Goal: Transaction & Acquisition: Purchase product/service

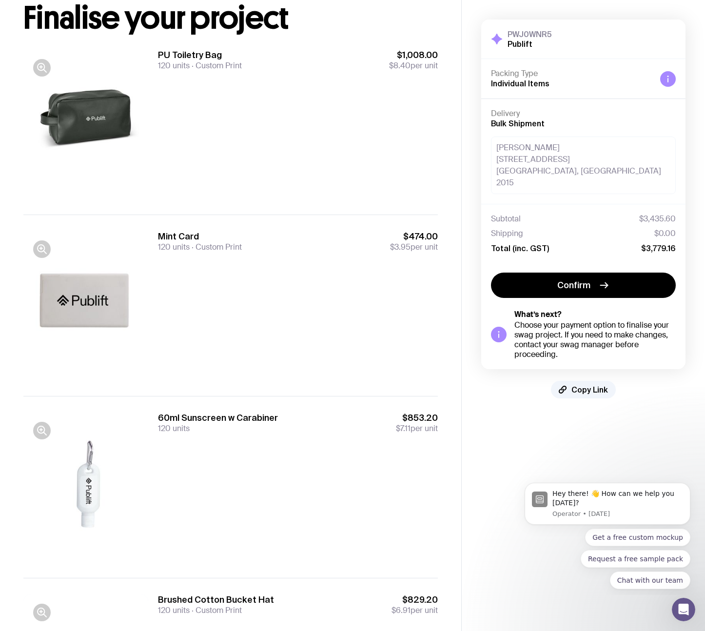
scroll to position [67, 0]
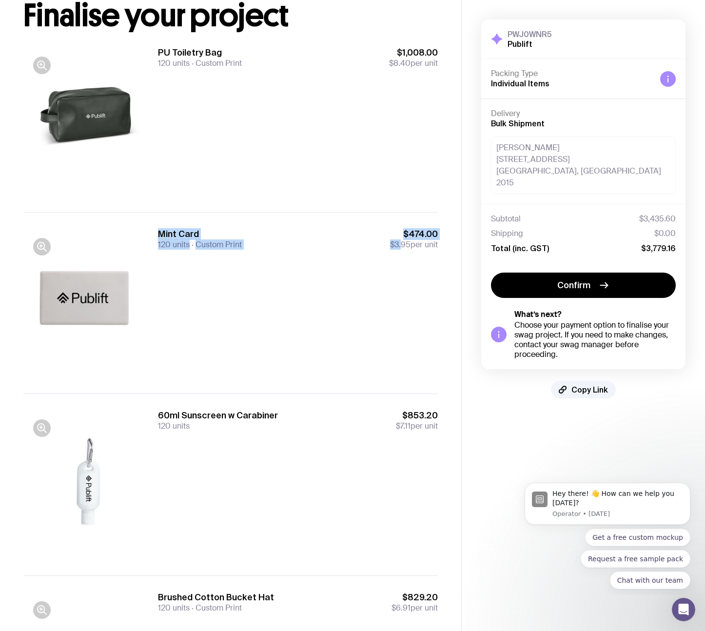
drag, startPoint x: 147, startPoint y: 233, endPoint x: 409, endPoint y: 252, distance: 262.5
click at [401, 249] on div "Mint Card 120 units Custom Print $474.00 $3.95 per unit" at bounding box center [230, 302] width 414 height 181
click at [421, 267] on div "Mint Card 120 units Custom Print $474.00 $3.95 per unit" at bounding box center [298, 303] width 280 height 150
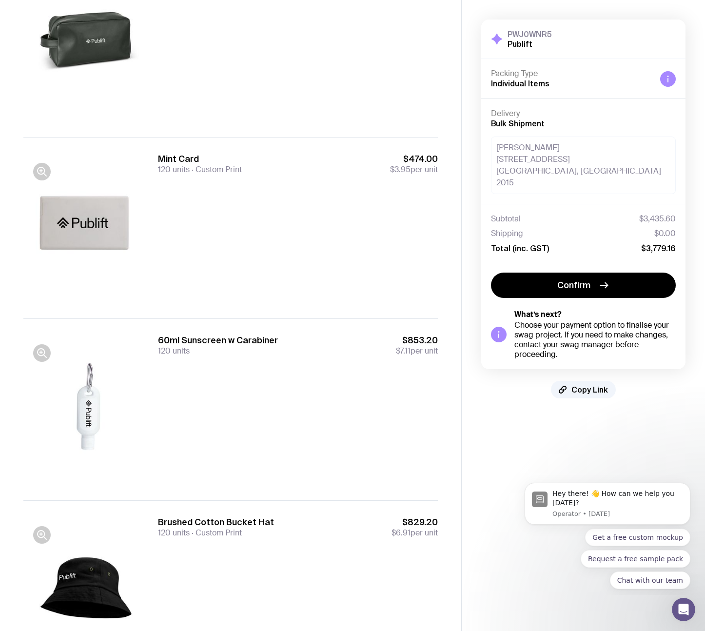
scroll to position [144, 0]
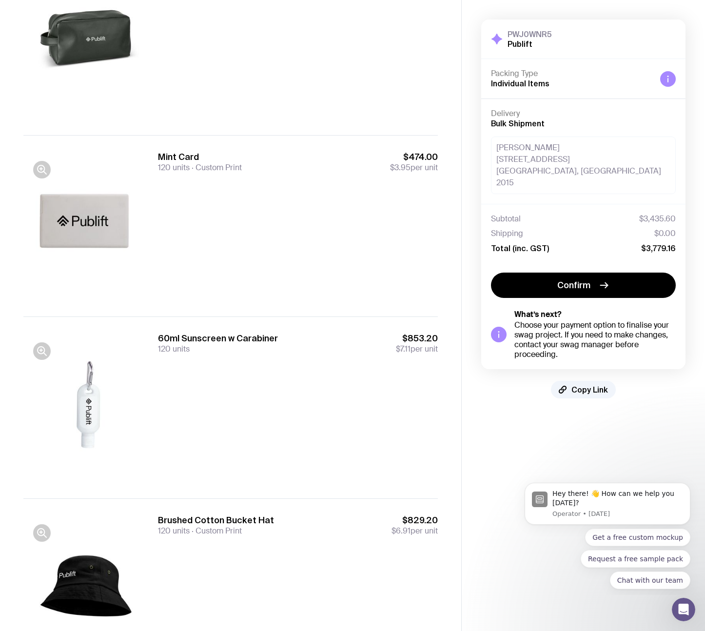
drag, startPoint x: 145, startPoint y: 333, endPoint x: 429, endPoint y: 369, distance: 286.5
click at [429, 369] on div "60ml Sunscreen w Carabiner 120 units $853.20 $7.11 per unit" at bounding box center [230, 406] width 414 height 181
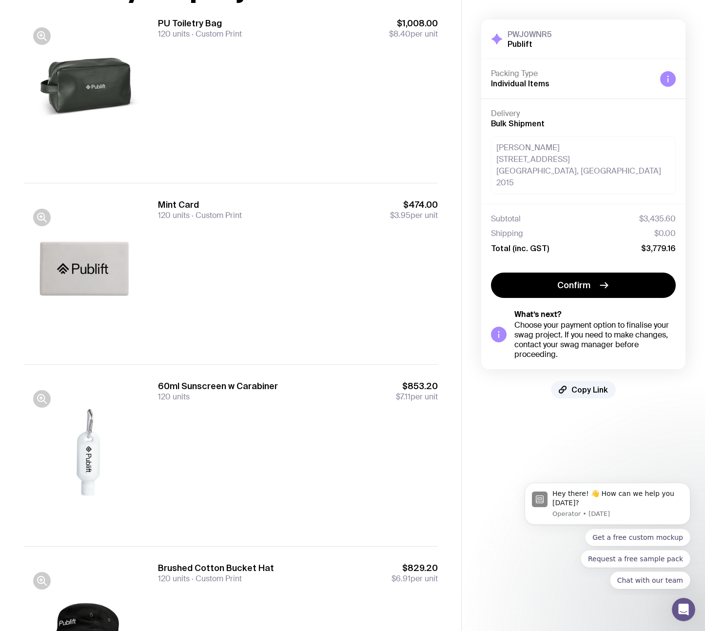
scroll to position [92, 0]
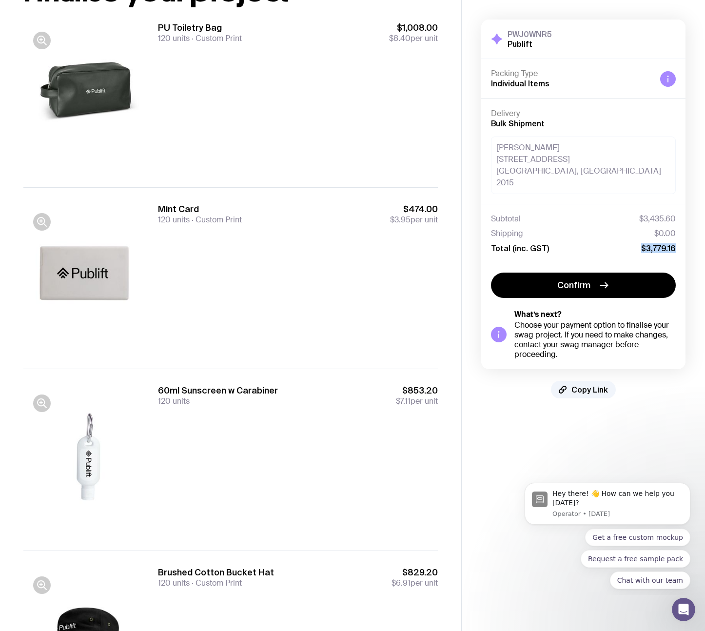
drag, startPoint x: 676, startPoint y: 236, endPoint x: 636, endPoint y: 231, distance: 39.9
click at [636, 231] on div "Subtotal $3,435.60 Shipping $0.00 Total (inc. GST) $3,779.16" at bounding box center [583, 233] width 204 height 59
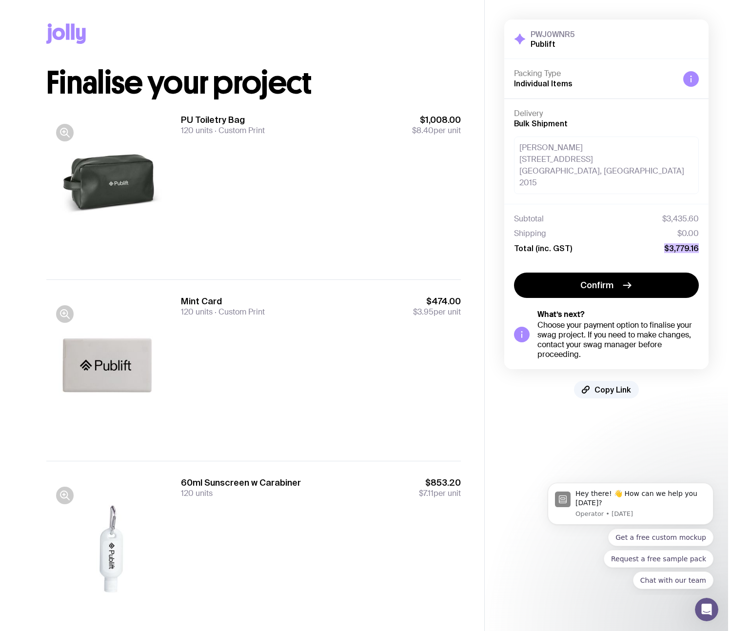
scroll to position [394, 0]
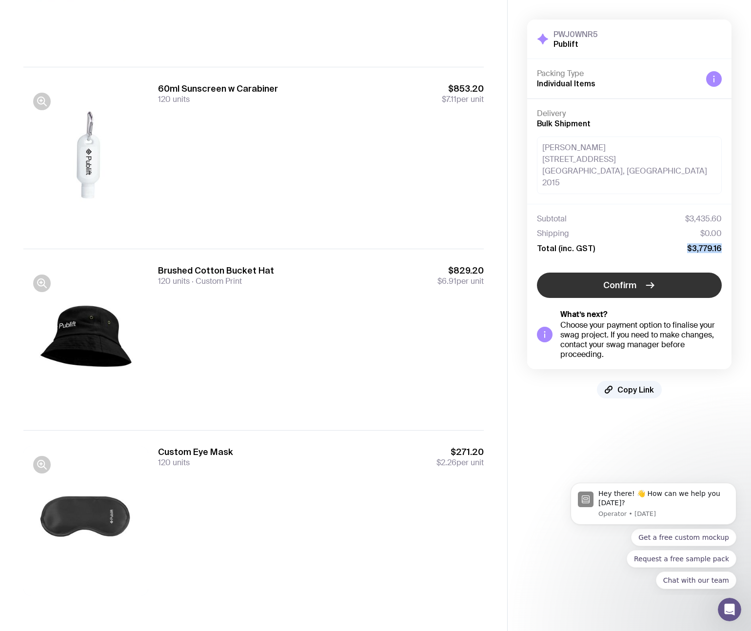
click at [635, 279] on span "Confirm" at bounding box center [619, 285] width 33 height 12
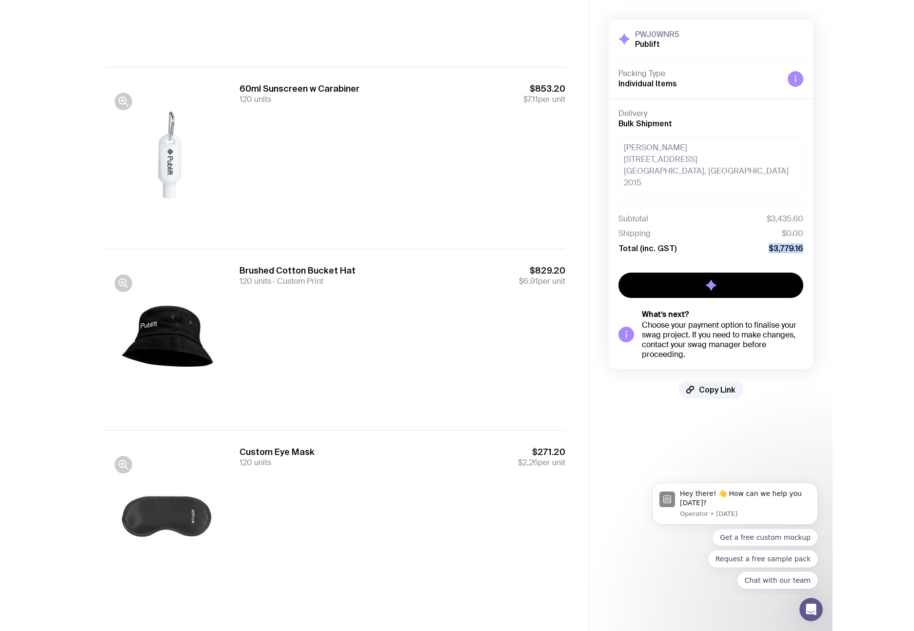
scroll to position [0, 0]
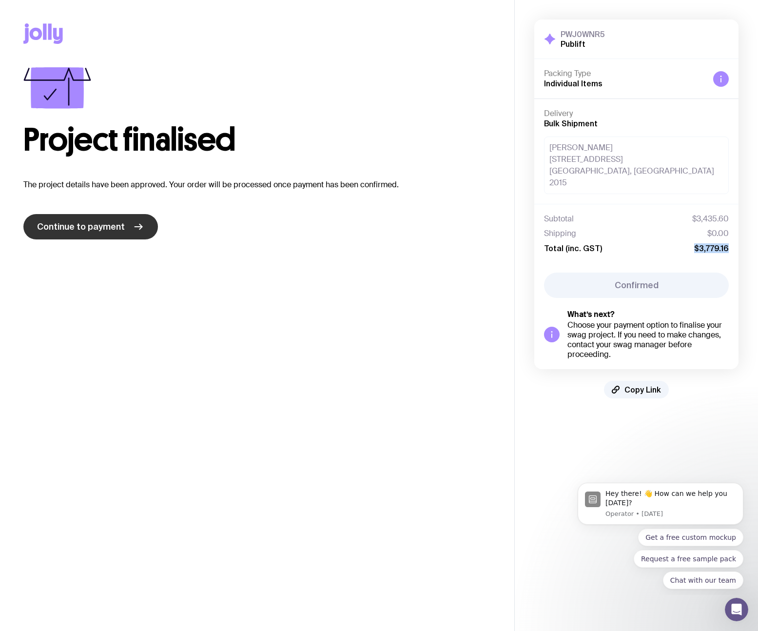
click at [98, 219] on link "Continue to payment" at bounding box center [90, 226] width 135 height 25
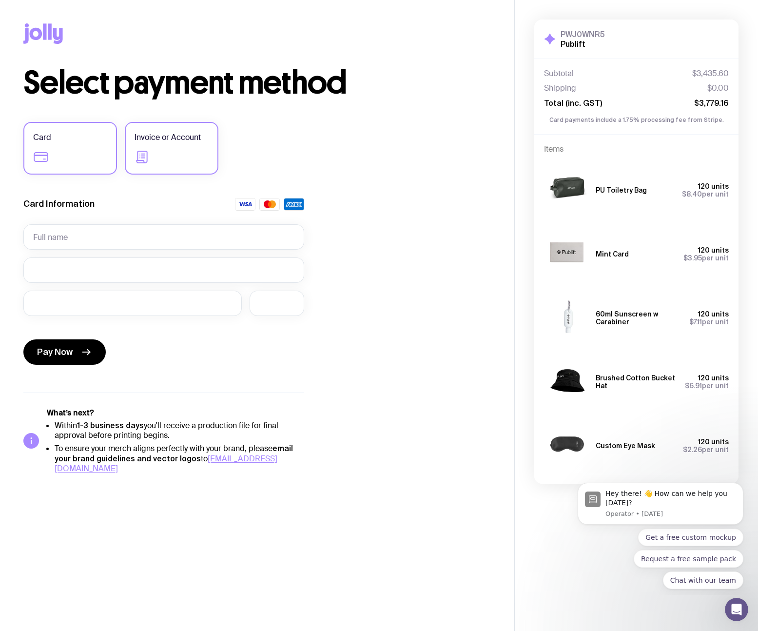
click at [206, 148] on label "Invoice or Account" at bounding box center [172, 148] width 94 height 53
click at [0, 0] on input "Invoice or Account" at bounding box center [0, 0] width 0 height 0
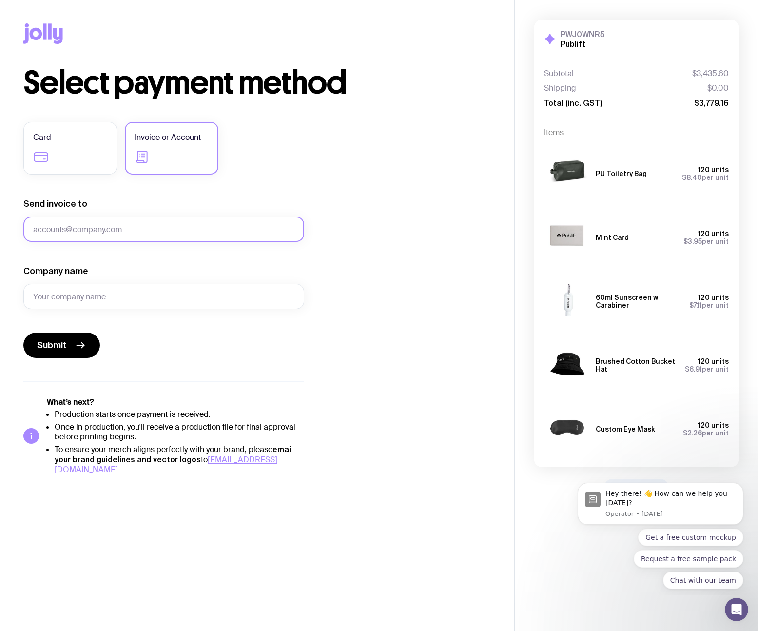
click at [118, 228] on input "Send invoice to" at bounding box center [163, 228] width 281 height 25
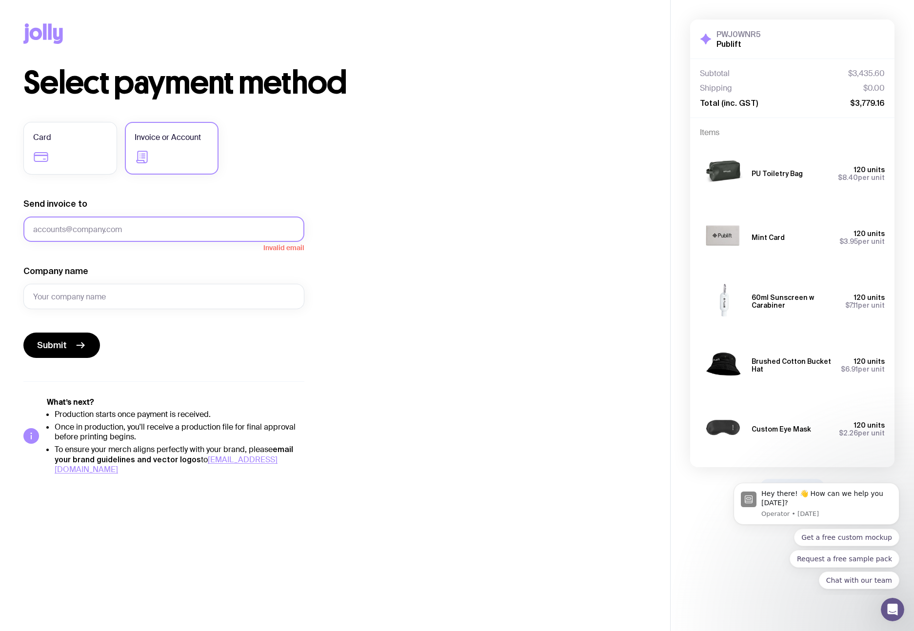
drag, startPoint x: 236, startPoint y: 233, endPoint x: 232, endPoint y: 237, distance: 5.9
click at [235, 234] on input "Send invoice to" at bounding box center [163, 228] width 281 height 25
click at [90, 303] on input "Company name" at bounding box center [163, 296] width 281 height 25
type input "Publift"
click at [106, 241] on input "Send invoice to" at bounding box center [163, 228] width 281 height 25
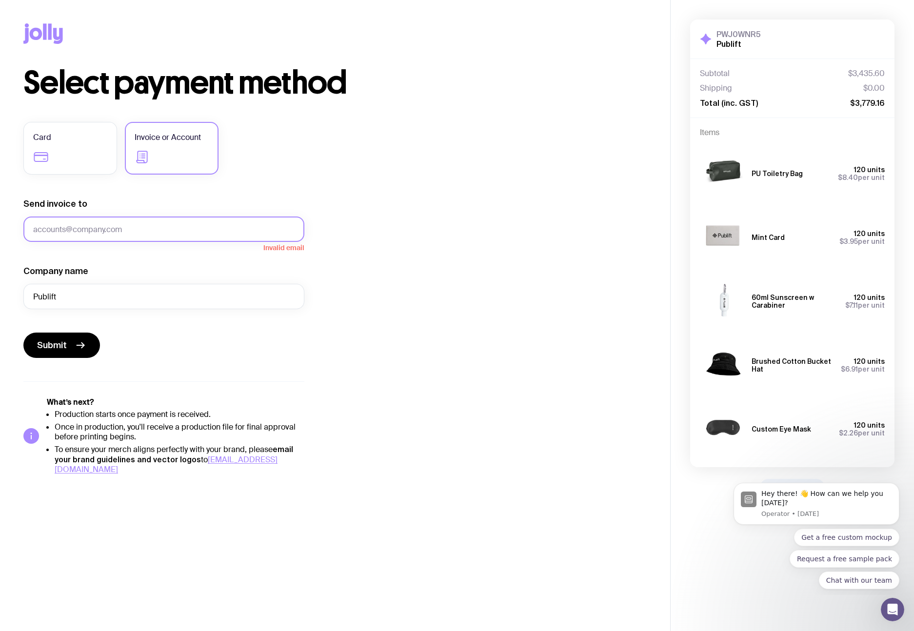
click at [112, 225] on input "Send invoice to" at bounding box center [163, 228] width 281 height 25
type input "f"
type input "[PERSON_NAME][EMAIL_ADDRESS][DOMAIN_NAME]"
click at [183, 357] on div "Submit" at bounding box center [163, 345] width 281 height 25
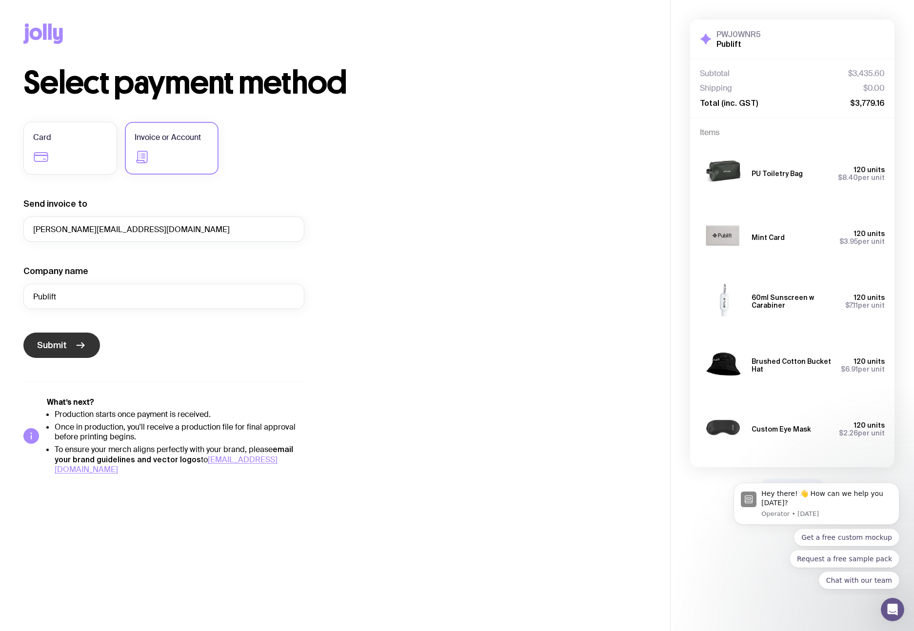
click at [50, 348] on span "Submit" at bounding box center [52, 345] width 30 height 12
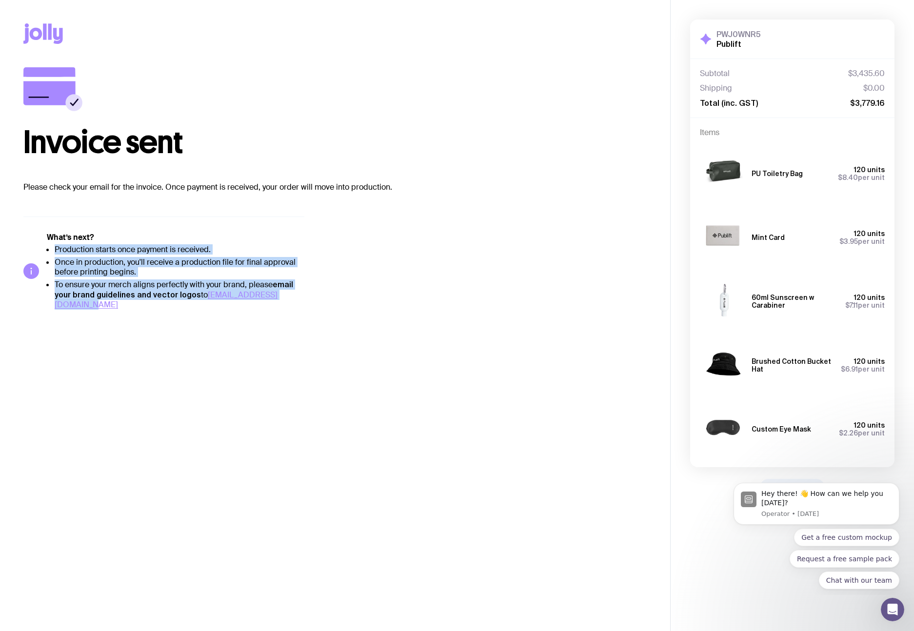
drag, startPoint x: 59, startPoint y: 255, endPoint x: 246, endPoint y: 323, distance: 199.9
click at [246, 323] on main "Copy Link Invoice sent Please check your email for the invoice. Once payment is…" at bounding box center [335, 315] width 670 height 631
click at [283, 381] on main "Copy Link Invoice sent Please check your email for the invoice. Once payment is…" at bounding box center [335, 315] width 670 height 631
